Goal: Task Accomplishment & Management: Use online tool/utility

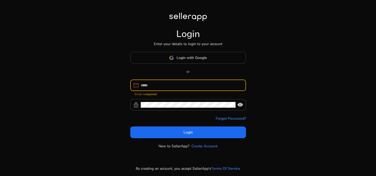
click at [130, 127] on button "Login" at bounding box center [188, 133] width 116 height 12
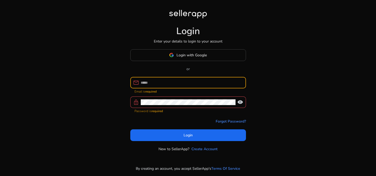
click at [174, 79] on div at bounding box center [191, 82] width 101 height 11
click at [173, 81] on input at bounding box center [191, 83] width 101 height 6
type input "**********"
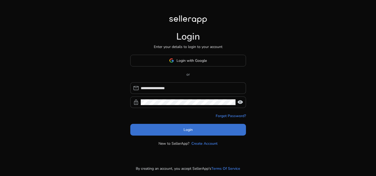
click at [185, 126] on span at bounding box center [188, 129] width 116 height 13
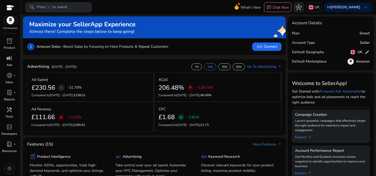
click at [8, 64] on p "Ads" at bounding box center [10, 65] width 6 height 5
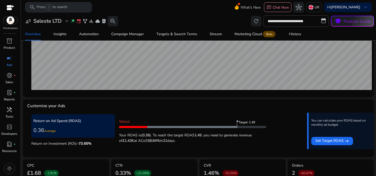
scroll to position [137, 0]
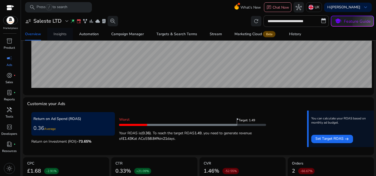
click at [67, 35] on link "Insights" at bounding box center [60, 34] width 26 height 13
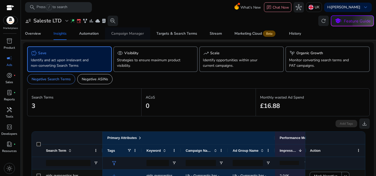
click at [139, 32] on div "Campaign Manager" at bounding box center [127, 34] width 33 height 4
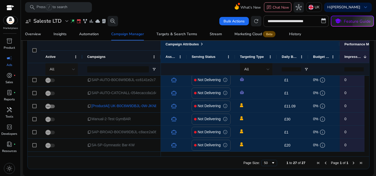
click at [170, 157] on div "Page Size: 50 1 to 27 of 27 Page 1 of 1" at bounding box center [198, 163] width 341 height 13
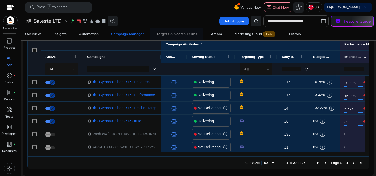
click at [187, 36] on div "Targets & Search Terms" at bounding box center [176, 34] width 41 height 4
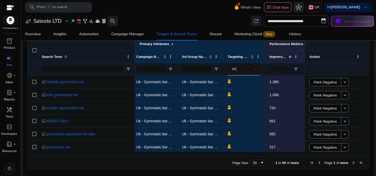
scroll to position [0, 97]
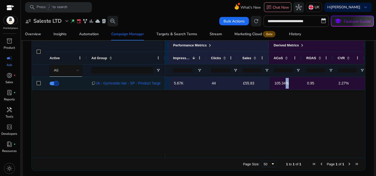
click at [283, 84] on p "105.34%" at bounding box center [285, 83] width 23 height 11
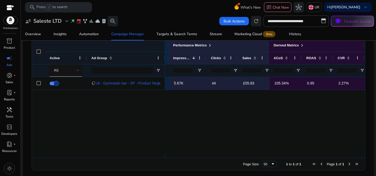
click at [296, 98] on div "Campaign Out Of Budget Product 5.67K 44 £55.83 105.34% 0.95 2.27%" at bounding box center [265, 115] width 200 height 76
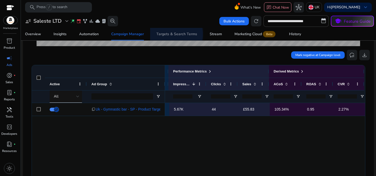
click at [171, 34] on div "Targets & Search Terms" at bounding box center [176, 34] width 41 height 4
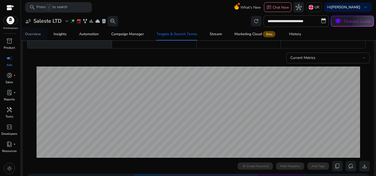
click at [40, 33] on div "Overview" at bounding box center [33, 34] width 16 height 4
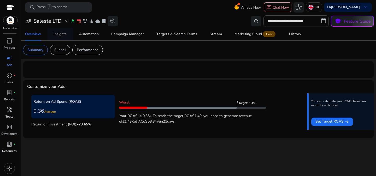
click at [62, 36] on div "Insights" at bounding box center [59, 34] width 13 height 4
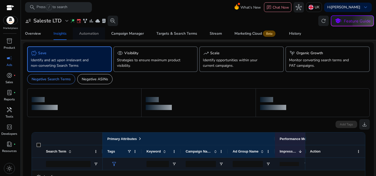
click at [96, 30] on span "Automation" at bounding box center [89, 33] width 20 height 13
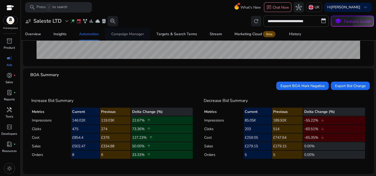
click at [135, 30] on span "Campaign Manager" at bounding box center [127, 34] width 33 height 13
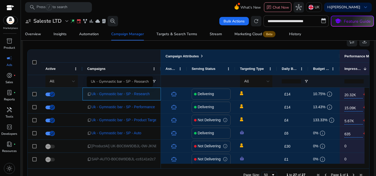
click at [135, 95] on span "Uk - Gymnastic bar - SP - Research" at bounding box center [120, 94] width 58 height 11
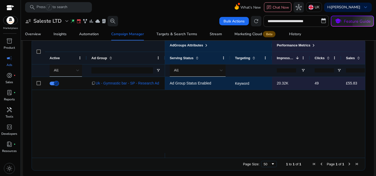
scroll to position [157, 0]
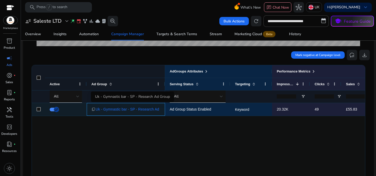
click at [146, 110] on span "Uk - Gymnastic bar - SP - Research Ad Group" at bounding box center [132, 109] width 75 height 11
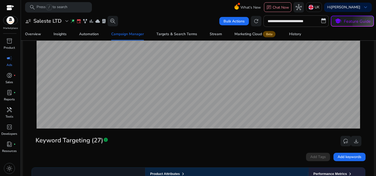
scroll to position [209, 0]
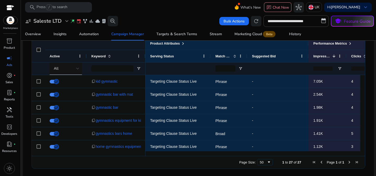
drag, startPoint x: 174, startPoint y: 156, endPoint x: 204, endPoint y: 156, distance: 29.7
click at [202, 157] on div "Page Size: 50 1 to 27 of 27 Page 1 of 1" at bounding box center [198, 162] width 333 height 13
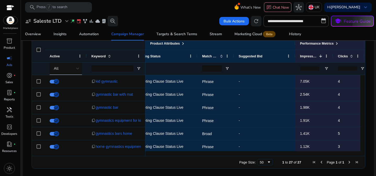
scroll to position [0, 59]
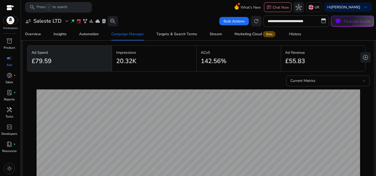
drag, startPoint x: 314, startPoint y: 61, endPoint x: 191, endPoint y: 62, distance: 123.1
click at [191, 62] on div "Ad Spend £79.59 Impressions 20.32K ACoS 142.56% Ad Revenue £55.83" at bounding box center [196, 59] width 338 height 28
click at [191, 62] on mat-card "Impressions 20.32K" at bounding box center [154, 59] width 84 height 26
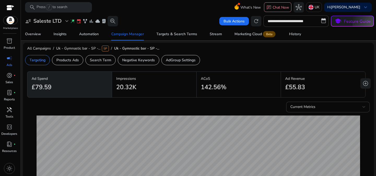
drag, startPoint x: 32, startPoint y: 86, endPoint x: 54, endPoint y: 91, distance: 22.5
click at [54, 91] on div "£79.59" at bounding box center [70, 87] width 76 height 12
drag, startPoint x: 233, startPoint y: 86, endPoint x: 187, endPoint y: 83, distance: 46.5
click at [187, 83] on div "Ad Spend £79.59 Impressions 20.32K ACoS 142.56% Ad Revenue £55.83" at bounding box center [196, 85] width 338 height 28
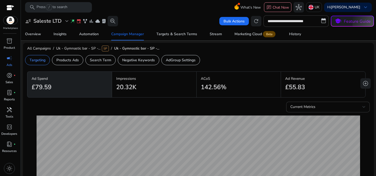
click at [187, 83] on div "20.32K" at bounding box center [154, 87] width 76 height 12
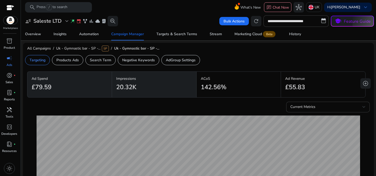
drag, startPoint x: 226, startPoint y: 91, endPoint x: 202, endPoint y: 83, distance: 25.3
click at [202, 83] on div "142.56%" at bounding box center [239, 87] width 76 height 12
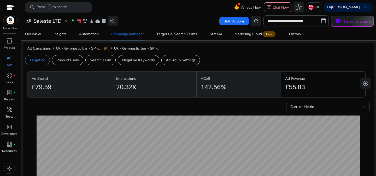
click at [202, 83] on h2 "142.56%" at bounding box center [214, 87] width 26 height 8
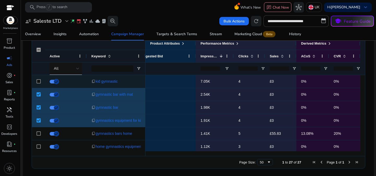
click at [39, 77] on div at bounding box center [39, 81] width 4 height 11
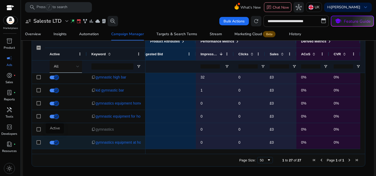
scroll to position [212, 0]
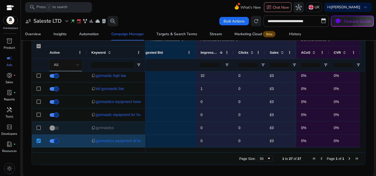
click at [41, 127] on div at bounding box center [38, 128] width 13 height 13
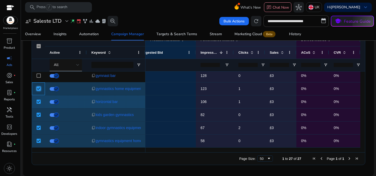
scroll to position [146, 0]
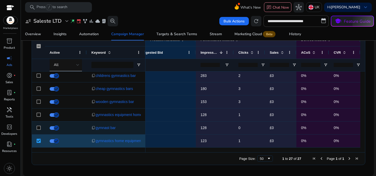
click at [35, 133] on div at bounding box center [38, 128] width 13 height 13
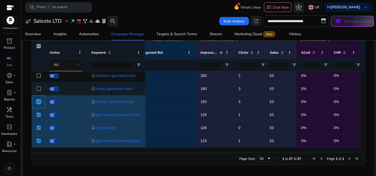
scroll to position [119, 0]
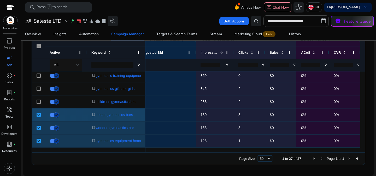
click at [38, 104] on div at bounding box center [39, 102] width 4 height 11
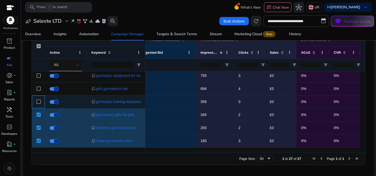
click at [39, 104] on div at bounding box center [39, 102] width 4 height 11
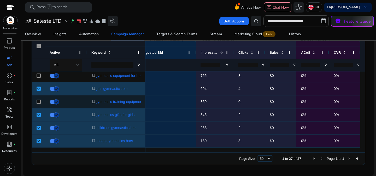
click at [38, 106] on div at bounding box center [39, 102] width 4 height 11
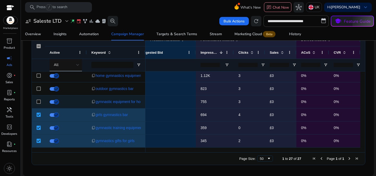
click at [37, 97] on div at bounding box center [39, 102] width 4 height 11
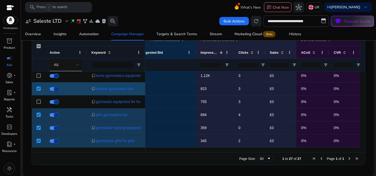
click at [38, 79] on div at bounding box center [39, 75] width 4 height 11
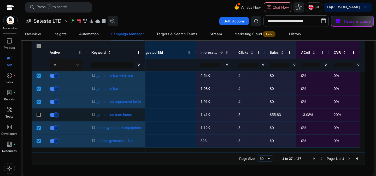
click at [39, 117] on div at bounding box center [39, 115] width 4 height 11
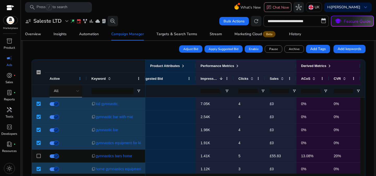
click at [81, 80] on span at bounding box center [80, 78] width 4 height 4
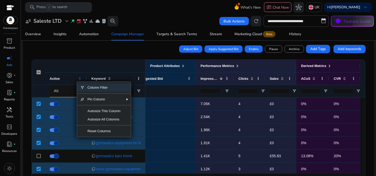
click at [80, 80] on span at bounding box center [80, 78] width 4 height 4
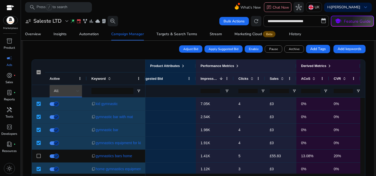
click at [69, 93] on div "All" at bounding box center [65, 91] width 22 height 6
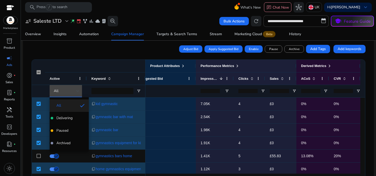
click at [70, 129] on span "Paused" at bounding box center [69, 130] width 31 height 5
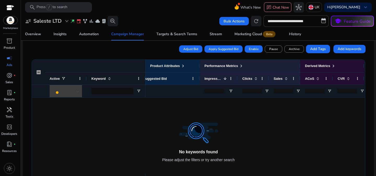
click at [69, 93] on div at bounding box center [67, 91] width 26 height 6
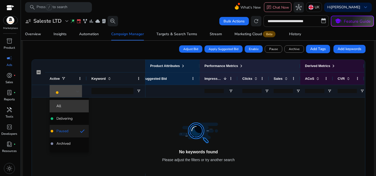
click at [70, 107] on span "All" at bounding box center [69, 106] width 31 height 5
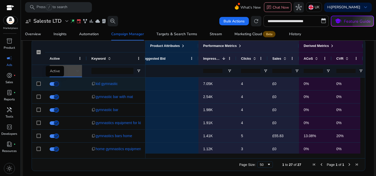
click at [56, 85] on icon "button" at bounding box center [56, 84] width 5 height 5
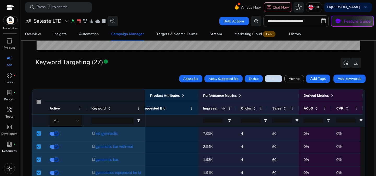
click at [273, 79] on span "Pause" at bounding box center [273, 78] width 9 height 5
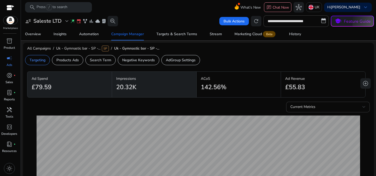
scroll to position [0, 110]
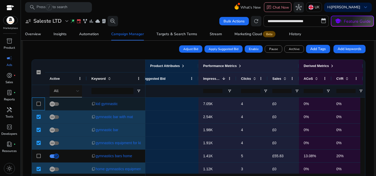
click at [38, 101] on div at bounding box center [39, 104] width 4 height 11
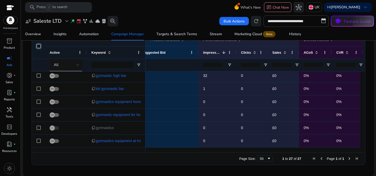
scroll to position [119, 0]
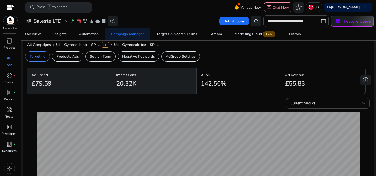
click at [126, 36] on div "Campaign Manager" at bounding box center [127, 34] width 33 height 4
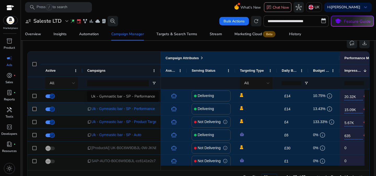
click at [137, 111] on span "Uk - Gymnastic bar - SP - Performance" at bounding box center [122, 109] width 63 height 11
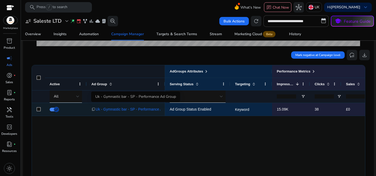
click at [136, 109] on span "Uk - Gymnastic bar - SP - Performance Ad Group" at bounding box center [135, 109] width 80 height 11
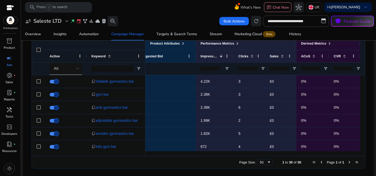
click at [38, 46] on div at bounding box center [38, 49] width 13 height 25
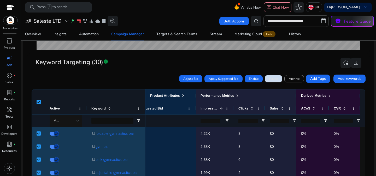
click at [269, 79] on span "Pause" at bounding box center [273, 78] width 9 height 5
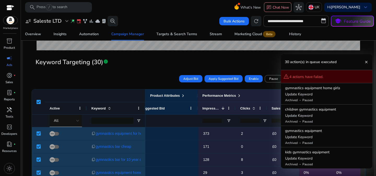
click at [366, 61] on mat-icon "close" at bounding box center [366, 62] width 4 height 4
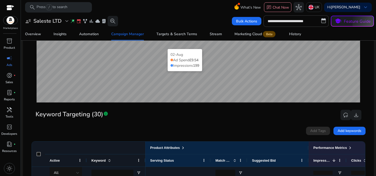
scroll to position [52, 0]
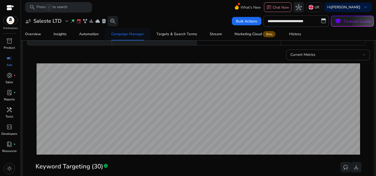
click at [128, 32] on div "Campaign Manager" at bounding box center [127, 34] width 33 height 4
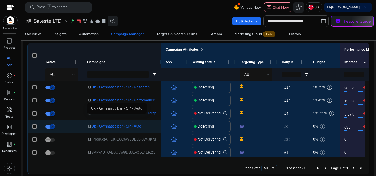
scroll to position [353, 0]
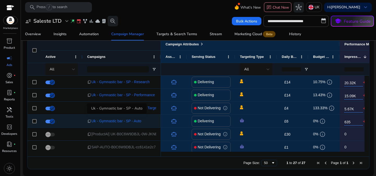
click at [134, 120] on span "Uk - Gymnastic bar - SP - Auto" at bounding box center [116, 121] width 50 height 11
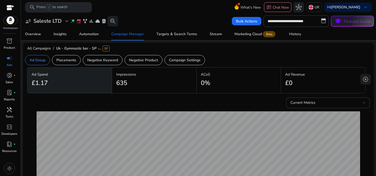
drag, startPoint x: 33, startPoint y: 85, endPoint x: 29, endPoint y: 85, distance: 3.4
click at [29, 85] on mat-card "Ad Spend £1.17" at bounding box center [69, 81] width 84 height 26
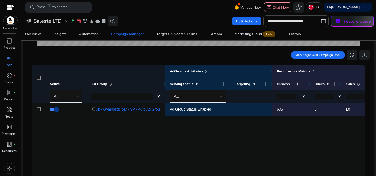
drag, startPoint x: 174, startPoint y: 143, endPoint x: 119, endPoint y: 106, distance: 66.4
click at [174, 143] on div "Ad Group Status Enabled - 635 6 £0 0% 0" at bounding box center [265, 141] width 200 height 76
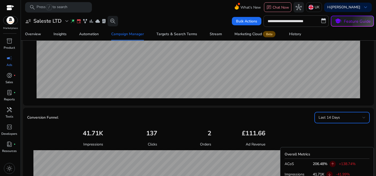
click at [353, 119] on div "Last 14 Days" at bounding box center [340, 118] width 44 height 6
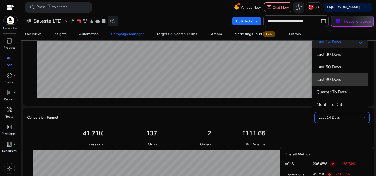
click at [343, 81] on span "Last 90 Days" at bounding box center [339, 80] width 47 height 6
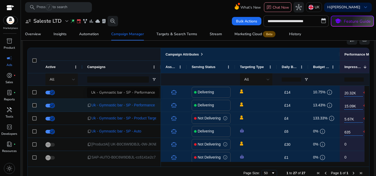
click at [141, 105] on span "Uk - Gymnastic bar - SP - Performance" at bounding box center [122, 105] width 63 height 11
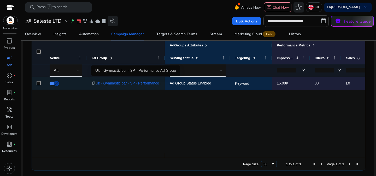
click at [139, 80] on span "Uk - Gymnastic bar - SP - Performance Ad Group" at bounding box center [135, 83] width 80 height 11
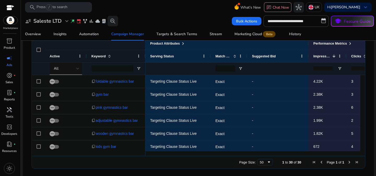
drag, startPoint x: 134, startPoint y: 156, endPoint x: 164, endPoint y: 157, distance: 29.5
click at [160, 157] on div "Page Size: 50 1 to 30 of 30 Page 1 of 1" at bounding box center [198, 162] width 333 height 13
drag, startPoint x: 164, startPoint y: 157, endPoint x: 173, endPoint y: 155, distance: 8.7
click at [174, 157] on div "Page Size: 50 1 to 30 of 30 Page 1 of 1" at bounding box center [198, 162] width 333 height 13
drag, startPoint x: 173, startPoint y: 154, endPoint x: 187, endPoint y: 155, distance: 13.9
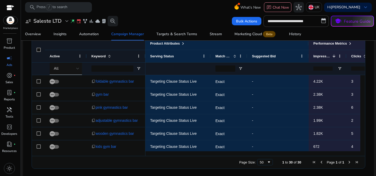
click at [194, 156] on div at bounding box center [252, 153] width 215 height 5
drag, startPoint x: 141, startPoint y: 153, endPoint x: 172, endPoint y: 157, distance: 31.3
click at [147, 154] on div at bounding box center [198, 153] width 333 height 5
drag, startPoint x: 233, startPoint y: 156, endPoint x: 249, endPoint y: 157, distance: 15.1
click at [244, 156] on div "Page Size: 50 1 to 30 of 30 Page 1 of 1" at bounding box center [198, 162] width 333 height 13
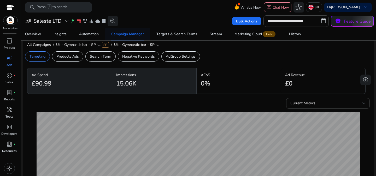
click at [128, 33] on div "Campaign Manager" at bounding box center [127, 34] width 33 height 4
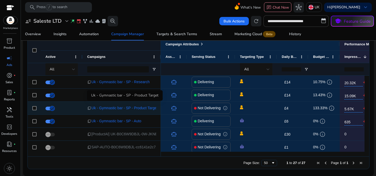
click at [128, 109] on span "Uk - Gymnastic bar - SP - Product Target" at bounding box center [124, 108] width 66 height 11
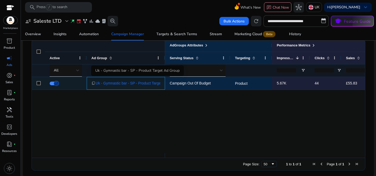
click at [127, 83] on span "Uk - Gymnastic bar - SP - Product Target Ad Group" at bounding box center [136, 83] width 83 height 11
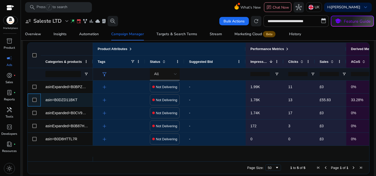
click at [32, 100] on div at bounding box center [34, 100] width 13 height 13
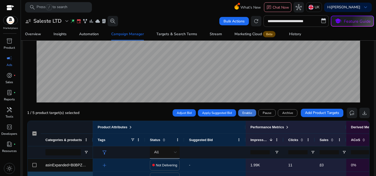
click at [244, 115] on span at bounding box center [247, 113] width 18 height 13
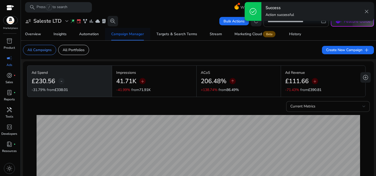
click at [119, 36] on div "Campaign Manager" at bounding box center [127, 34] width 33 height 4
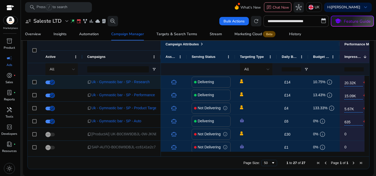
scroll to position [353, 0]
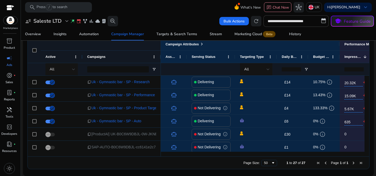
drag, startPoint x: 177, startPoint y: 157, endPoint x: 200, endPoint y: 156, distance: 23.5
click at [200, 156] on div "Drag here to set row groups Drag here to set column labels Campaign Attributes …" at bounding box center [198, 104] width 342 height 132
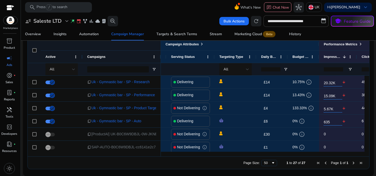
scroll to position [0, 31]
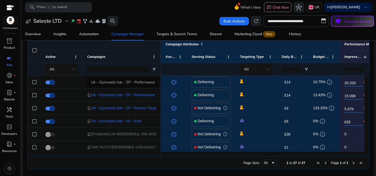
click at [137, 84] on div "Uk - Gymnastic bar - SP - Performance" at bounding box center [123, 82] width 72 height 10
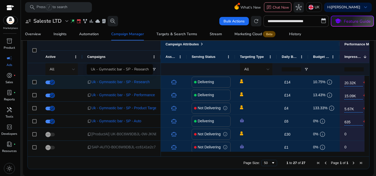
click at [140, 83] on span "Uk - Gymnastic bar - SP - Research" at bounding box center [120, 82] width 58 height 11
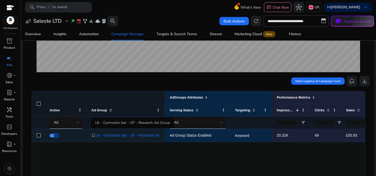
click at [124, 134] on span "Uk - Gymnastic bar - SP - Research Ad Group" at bounding box center [132, 135] width 75 height 11
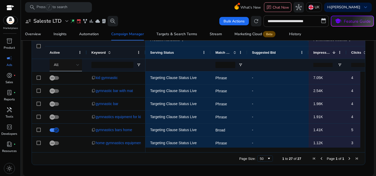
drag, startPoint x: 158, startPoint y: 150, endPoint x: 209, endPoint y: 151, distance: 51.4
click at [195, 151] on div at bounding box center [252, 150] width 215 height 5
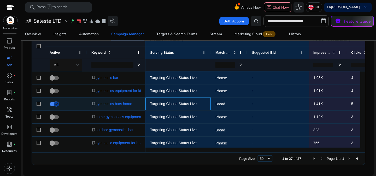
click at [159, 104] on span "Targeting Clause Status Live" at bounding box center [173, 104] width 46 height 4
click at [134, 105] on div "content_copy gymnastics bars home" at bounding box center [115, 104] width 49 height 11
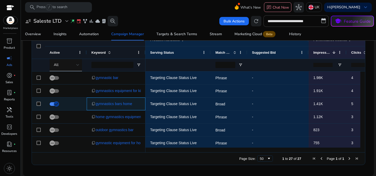
click at [137, 102] on div "content_copy gymnastics bars home" at bounding box center [115, 104] width 49 height 11
click at [226, 105] on p "Broad" at bounding box center [228, 104] width 27 height 11
click at [253, 103] on div "-" at bounding box center [278, 104] width 52 height 11
click at [204, 105] on span "Targeting Clause Status Live" at bounding box center [178, 104] width 56 height 11
click at [147, 104] on div "Targeting Clause Status Live" at bounding box center [177, 104] width 65 height 13
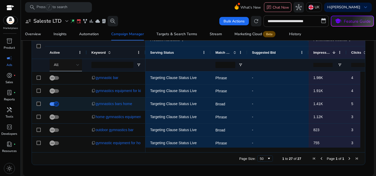
click at [142, 104] on div "content_copy gymnastics bars home" at bounding box center [116, 104] width 59 height 13
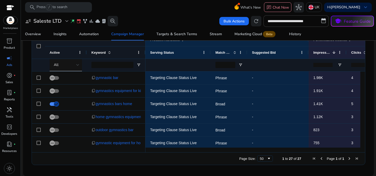
drag, startPoint x: 191, startPoint y: 152, endPoint x: 206, endPoint y: 151, distance: 14.4
click at [206, 151] on div "Drag here to set row groups Drag here to set column labels Product Attributes A…" at bounding box center [198, 99] width 333 height 132
drag, startPoint x: 207, startPoint y: 150, endPoint x: 172, endPoint y: 149, distance: 34.7
click at [172, 149] on div at bounding box center [308, 150] width 327 height 5
drag, startPoint x: 172, startPoint y: 149, endPoint x: 149, endPoint y: 151, distance: 22.5
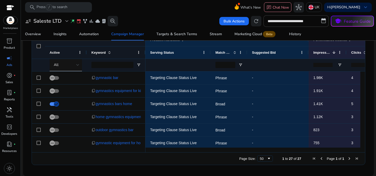
click at [149, 151] on div at bounding box center [252, 150] width 215 height 5
click at [135, 101] on div "home gymnastics equipment" at bounding box center [119, 104] width 55 height 10
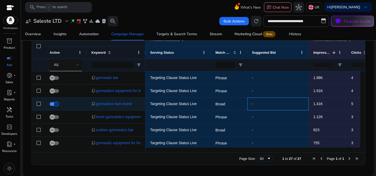
click at [248, 107] on div "-" at bounding box center [277, 104] width 61 height 13
click at [232, 105] on p "Broad" at bounding box center [228, 104] width 27 height 11
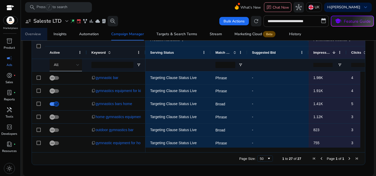
click at [38, 34] on div "Overview" at bounding box center [33, 34] width 16 height 4
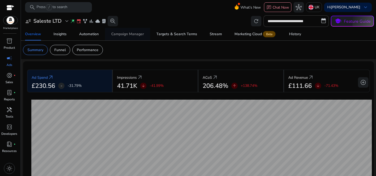
click at [139, 34] on div "Campaign Manager" at bounding box center [127, 34] width 33 height 4
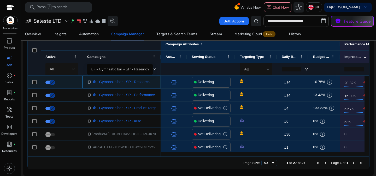
click at [143, 82] on span "Uk - Gymnastic bar - SP - Research" at bounding box center [120, 82] width 58 height 11
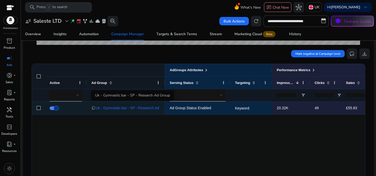
click at [146, 112] on span "Uk - Gymnastic bar - SP - Research Ad Group" at bounding box center [132, 108] width 75 height 11
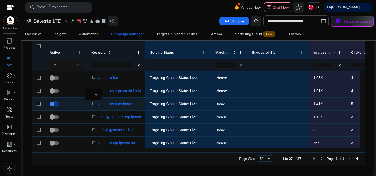
drag, startPoint x: 137, startPoint y: 103, endPoint x: 95, endPoint y: 104, distance: 41.7
click at [95, 104] on div "content_copy gymnastics bars home" at bounding box center [115, 104] width 49 height 11
copy div "y gymnastics bars home"
click at [93, 103] on span "content_copy" at bounding box center [93, 104] width 4 height 4
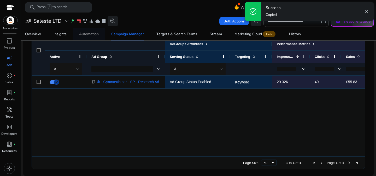
click at [89, 33] on div "Automation" at bounding box center [89, 34] width 20 height 4
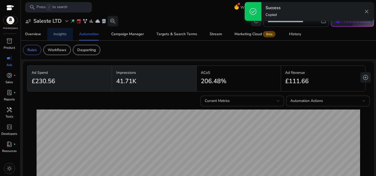
click at [64, 34] on div "Insights" at bounding box center [59, 34] width 13 height 4
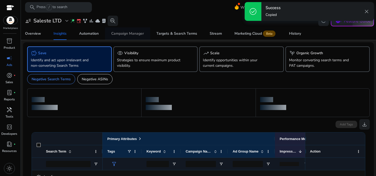
click at [114, 37] on span "Campaign Manager" at bounding box center [127, 33] width 33 height 13
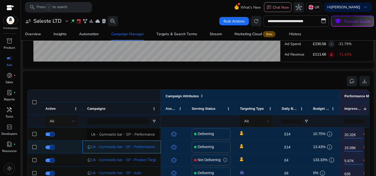
click at [146, 149] on span "Uk - Gymnastic bar - SP - Performance" at bounding box center [122, 147] width 63 height 11
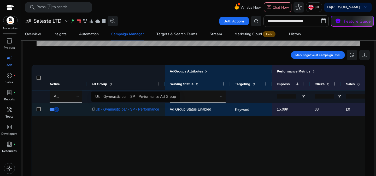
click at [132, 111] on span "Uk - Gymnastic bar - SP - Performance Ad Group" at bounding box center [135, 109] width 80 height 11
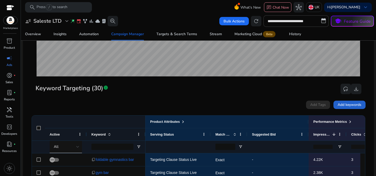
click at [346, 104] on span "Add keywords" at bounding box center [349, 104] width 24 height 5
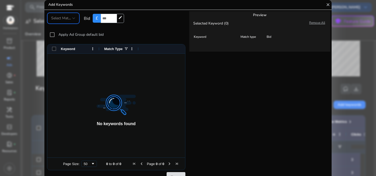
click at [134, 65] on div at bounding box center [116, 106] width 138 height 104
click at [65, 17] on span "Select Match Type" at bounding box center [65, 18] width 29 height 5
click at [71, 45] on span "Broad" at bounding box center [66, 45] width 31 height 6
click at [77, 74] on div at bounding box center [116, 106] width 138 height 104
click at [70, 20] on div "Broad" at bounding box center [61, 18] width 21 height 6
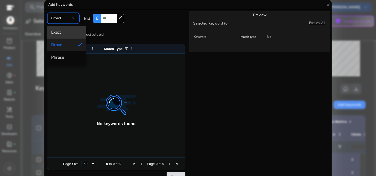
click at [69, 31] on span "Exact" at bounding box center [66, 32] width 31 height 6
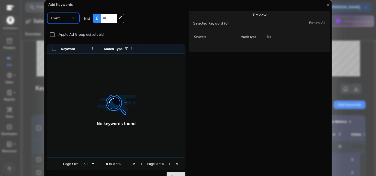
click at [87, 67] on div at bounding box center [116, 106] width 138 height 104
click at [80, 60] on div at bounding box center [116, 106] width 138 height 104
click at [107, 82] on div at bounding box center [116, 106] width 138 height 104
click at [104, 78] on div at bounding box center [116, 106] width 138 height 104
drag, startPoint x: 104, startPoint y: 78, endPoint x: 56, endPoint y: 47, distance: 56.6
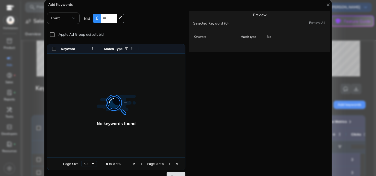
click at [56, 47] on div "Keyword" at bounding box center [73, 48] width 52 height 9
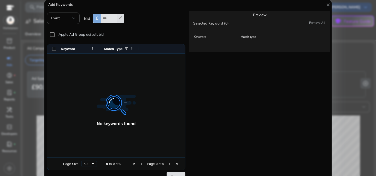
scroll to position [130, 0]
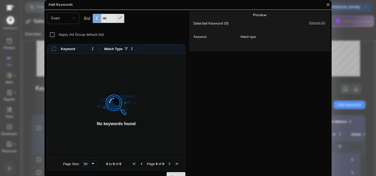
click at [102, 68] on div at bounding box center [116, 106] width 138 height 104
click at [176, 173] on div "Target" at bounding box center [116, 176] width 138 height 13
click at [95, 72] on div at bounding box center [116, 106] width 138 height 104
click at [100, 78] on div at bounding box center [116, 106] width 138 height 104
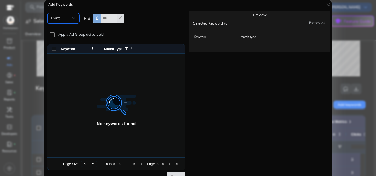
click at [72, 16] on div "Exact" at bounding box center [61, 18] width 21 height 6
click at [70, 16] on div at bounding box center [188, 88] width 376 height 176
click at [105, 17] on div "Bid £ * edit" at bounding box center [104, 18] width 40 height 9
click at [229, 24] on p "Selected Keyword (0)" at bounding box center [224, 23] width 70 height 5
click at [250, 39] on span "Match type" at bounding box center [247, 37] width 15 height 4
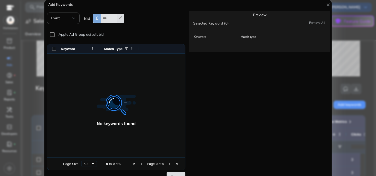
drag, startPoint x: 219, startPoint y: 38, endPoint x: 217, endPoint y: 38, distance: 2.6
click at [219, 38] on th "Keyword" at bounding box center [216, 36] width 46 height 7
click at [197, 38] on span "Keyword" at bounding box center [200, 37] width 13 height 4
click at [200, 38] on span "Keyword" at bounding box center [200, 37] width 13 height 4
click at [211, 38] on th "Keyword" at bounding box center [216, 36] width 46 height 7
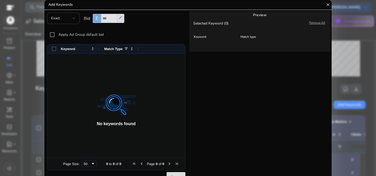
click at [212, 38] on th "Keyword" at bounding box center [216, 36] width 46 height 7
click at [202, 36] on span "Keyword" at bounding box center [200, 37] width 13 height 4
click at [237, 26] on p "Selected Keyword (0)" at bounding box center [224, 23] width 70 height 5
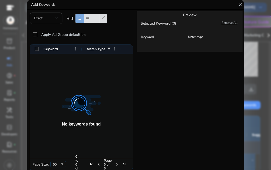
drag, startPoint x: 136, startPoint y: 108, endPoint x: 124, endPoint y: 111, distance: 12.7
click at [136, 108] on div "Preview Selected Keyword (0) Remove All Keyword Match type" at bounding box center [189, 98] width 108 height 176
click at [64, 161] on div "50" at bounding box center [58, 164] width 16 height 6
drag, startPoint x: 116, startPoint y: 101, endPoint x: 187, endPoint y: 41, distance: 93.1
click at [118, 98] on div at bounding box center [81, 106] width 103 height 104
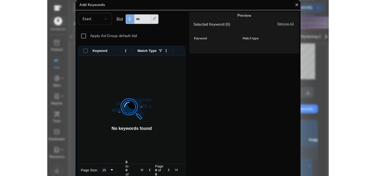
scroll to position [130, 0]
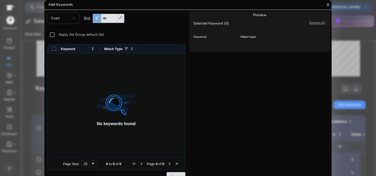
click at [124, 49] on div "Match Type" at bounding box center [114, 49] width 20 height 7
click at [56, 49] on div "Keyword" at bounding box center [73, 48] width 52 height 9
drag, startPoint x: 66, startPoint y: 51, endPoint x: 85, endPoint y: 77, distance: 32.4
click at [67, 52] on div "Keyword" at bounding box center [75, 49] width 28 height 7
drag, startPoint x: 91, startPoint y: 91, endPoint x: 119, endPoint y: 114, distance: 36.3
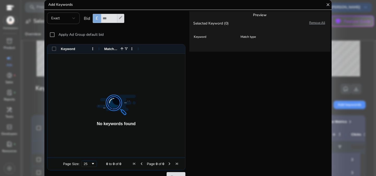
click at [92, 92] on div at bounding box center [116, 106] width 138 height 104
click at [122, 116] on div at bounding box center [116, 106] width 138 height 104
click at [123, 116] on div at bounding box center [116, 106] width 138 height 104
click at [319, 21] on p "Remove All" at bounding box center [319, 23] width 21 height 5
click at [70, 19] on div "Exact" at bounding box center [61, 18] width 21 height 6
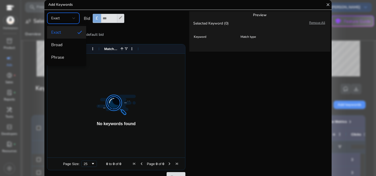
drag, startPoint x: 77, startPoint y: 8, endPoint x: 80, endPoint y: 7, distance: 3.0
click at [77, 8] on div at bounding box center [188, 88] width 376 height 176
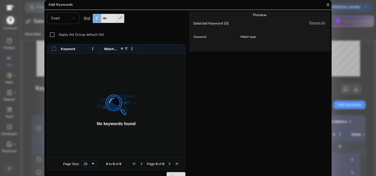
click at [326, 3] on mat-icon "close" at bounding box center [327, 5] width 5 height 10
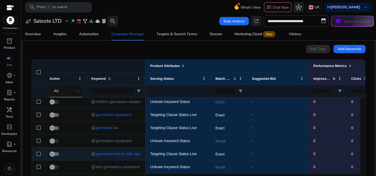
scroll to position [212, 0]
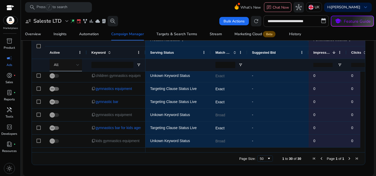
drag, startPoint x: 278, startPoint y: 153, endPoint x: 302, endPoint y: 154, distance: 23.5
click at [302, 154] on div "Page Size: 50 1 to 30 of 30 Page 1 of 1" at bounding box center [198, 158] width 333 height 13
drag, startPoint x: 278, startPoint y: 152, endPoint x: 294, endPoint y: 152, distance: 16.4
click at [296, 152] on div "Page Size: 50 1 to 30 of 30 Page 1 of 1" at bounding box center [198, 158] width 333 height 13
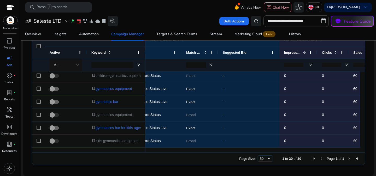
scroll to position [0, 0]
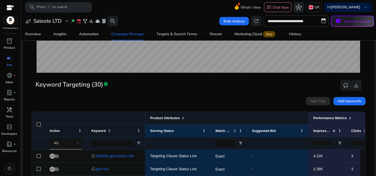
click at [177, 119] on span "Product Attributes" at bounding box center [165, 118] width 30 height 4
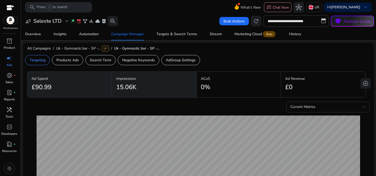
click at [317, 112] on div "Current Metrics" at bounding box center [327, 109] width 75 height 11
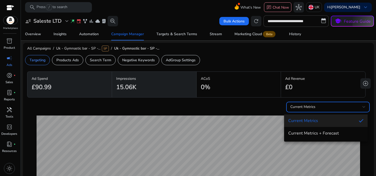
click at [315, 109] on div at bounding box center [188, 88] width 376 height 176
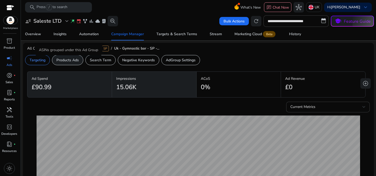
click at [73, 59] on p "Products Ads" at bounding box center [67, 59] width 22 height 5
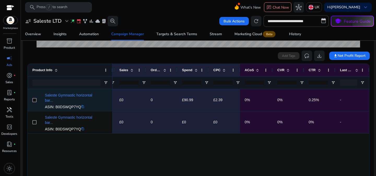
click at [33, 97] on div at bounding box center [34, 100] width 4 height 11
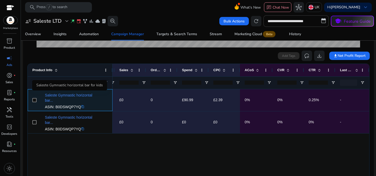
click at [65, 99] on p "Saleste Gymnastic horizontal bar..." at bounding box center [69, 98] width 49 height 10
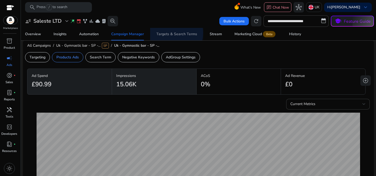
click at [172, 33] on div "Targets & Search Terms" at bounding box center [176, 34] width 41 height 4
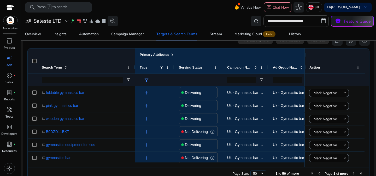
drag, startPoint x: 196, startPoint y: 165, endPoint x: 235, endPoint y: 167, distance: 39.2
click at [254, 167] on div "Drag here to set row groups Drag here to set column labels Primary Attributes S…" at bounding box center [198, 114] width 342 height 132
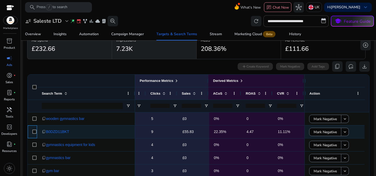
click at [31, 132] on div at bounding box center [32, 131] width 9 height 13
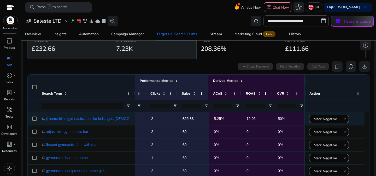
click at [37, 120] on div at bounding box center [32, 118] width 9 height 13
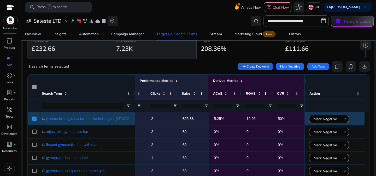
click at [254, 65] on span "Create Keyword" at bounding box center [257, 66] width 22 height 5
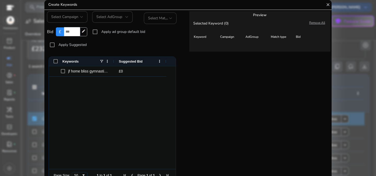
click at [325, 6] on mat-icon "close" at bounding box center [327, 5] width 5 height 10
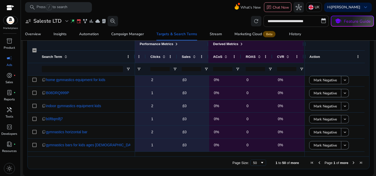
click at [287, 22] on input "**********" at bounding box center [295, 20] width 65 height 11
select select "*"
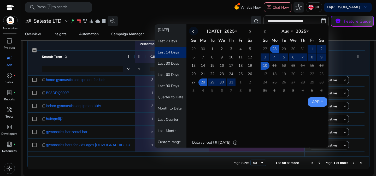
click at [193, 29] on th at bounding box center [193, 31] width 9 height 9
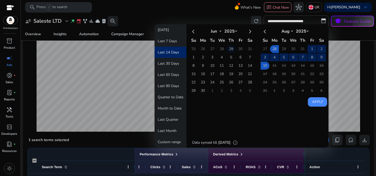
click at [229, 49] on td "29" at bounding box center [230, 49] width 9 height 8
select select "*"
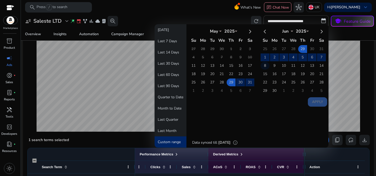
click at [263, 66] on td "8" at bounding box center [264, 66] width 9 height 8
click at [262, 68] on td "8" at bounding box center [264, 66] width 9 height 8
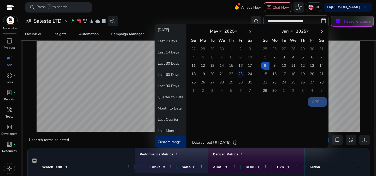
click at [238, 72] on td "23" at bounding box center [240, 74] width 9 height 8
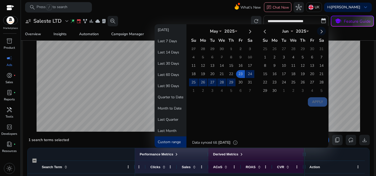
click at [320, 31] on th at bounding box center [321, 31] width 9 height 9
click at [320, 32] on th at bounding box center [321, 31] width 9 height 9
select select "*"
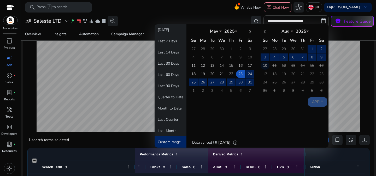
click at [263, 68] on td "10" at bounding box center [264, 66] width 9 height 8
click at [314, 103] on button "Apply" at bounding box center [317, 101] width 19 height 9
type input "**********"
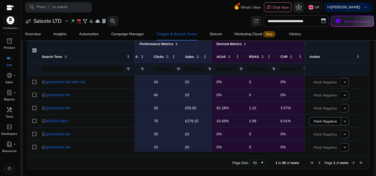
click at [246, 157] on div "Page Size: 50 1 to 50 of more Page 1 of more" at bounding box center [198, 163] width 341 height 13
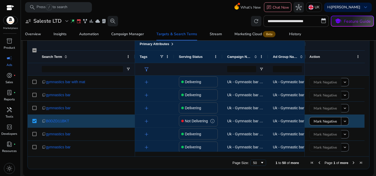
drag, startPoint x: 195, startPoint y: 154, endPoint x: 218, endPoint y: 155, distance: 22.5
click at [218, 155] on div at bounding box center [219, 154] width 169 height 5
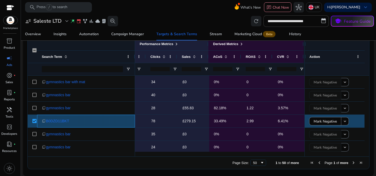
drag, startPoint x: 49, startPoint y: 121, endPoint x: 131, endPoint y: 121, distance: 82.2
click at [129, 121] on div "content_copy B0DZD11BKT" at bounding box center [86, 121] width 88 height 11
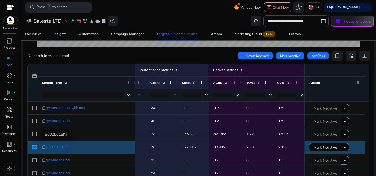
click at [62, 147] on span "B0DZD11BKT" at bounding box center [57, 147] width 23 height 11
drag, startPoint x: 79, startPoint y: 147, endPoint x: 46, endPoint y: 148, distance: 32.1
click at [46, 148] on div "content_copy B0DZD11BKT" at bounding box center [86, 147] width 88 height 11
copy span "B0DZD11BKT"
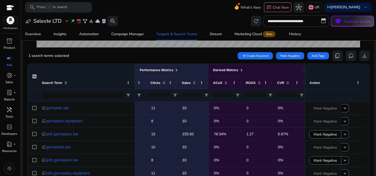
scroll to position [130, 0]
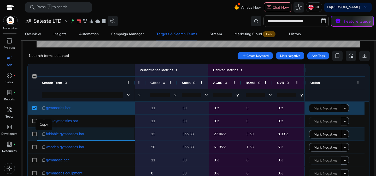
drag, startPoint x: 80, startPoint y: 135, endPoint x: 45, endPoint y: 135, distance: 35.2
click at [45, 135] on div "content_copy foldable gymnastics bar" at bounding box center [86, 134] width 88 height 11
copy div "py foldable gymnastics bar"
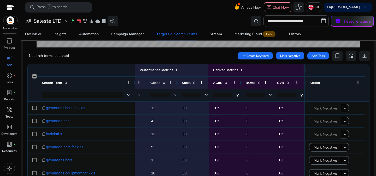
scroll to position [443, 0]
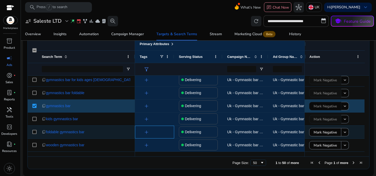
click at [147, 132] on span "add" at bounding box center [146, 132] width 6 height 6
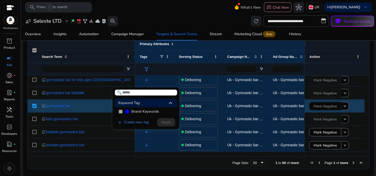
click at [145, 131] on div at bounding box center [188, 88] width 376 height 176
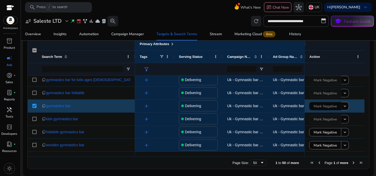
drag, startPoint x: 152, startPoint y: 154, endPoint x: 129, endPoint y: 154, distance: 22.7
click at [129, 154] on div at bounding box center [198, 154] width 341 height 5
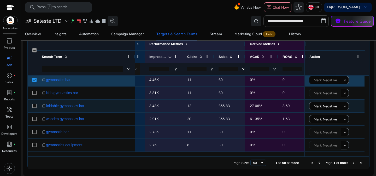
click at [253, 107] on p "27.06%" at bounding box center [261, 106] width 23 height 11
click at [124, 107] on div "content_copy foldable gymnastics bar" at bounding box center [86, 106] width 88 height 11
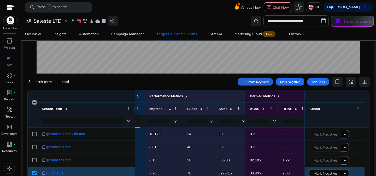
click at [258, 81] on span "Create Keyword" at bounding box center [257, 82] width 22 height 5
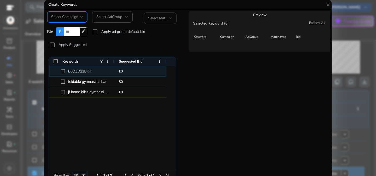
click at [82, 71] on span "B0DZD11BKT" at bounding box center [79, 71] width 23 height 10
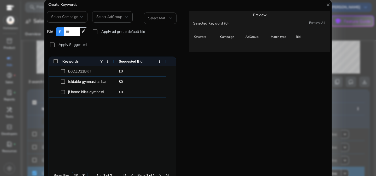
click at [326, 4] on mat-icon "close" at bounding box center [327, 5] width 5 height 10
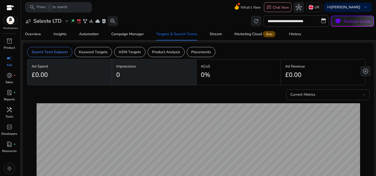
click at [237, 101] on div "10-Jun Ad Spend £8.66 Impressions 817" at bounding box center [198, 149] width 331 height 98
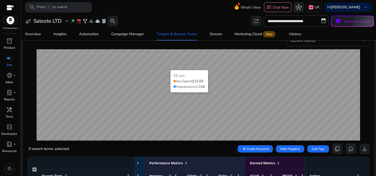
scroll to position [26, 0]
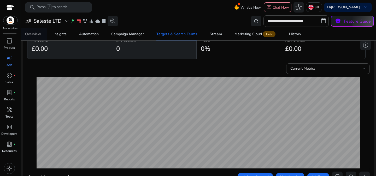
click at [43, 30] on link "Overview" at bounding box center [33, 34] width 28 height 13
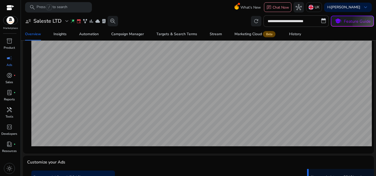
scroll to position [157, 0]
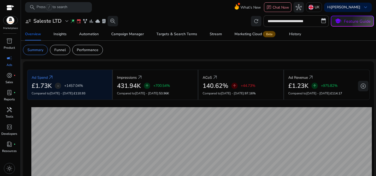
scroll to position [157, 0]
